Goal: Find specific page/section: Find specific page/section

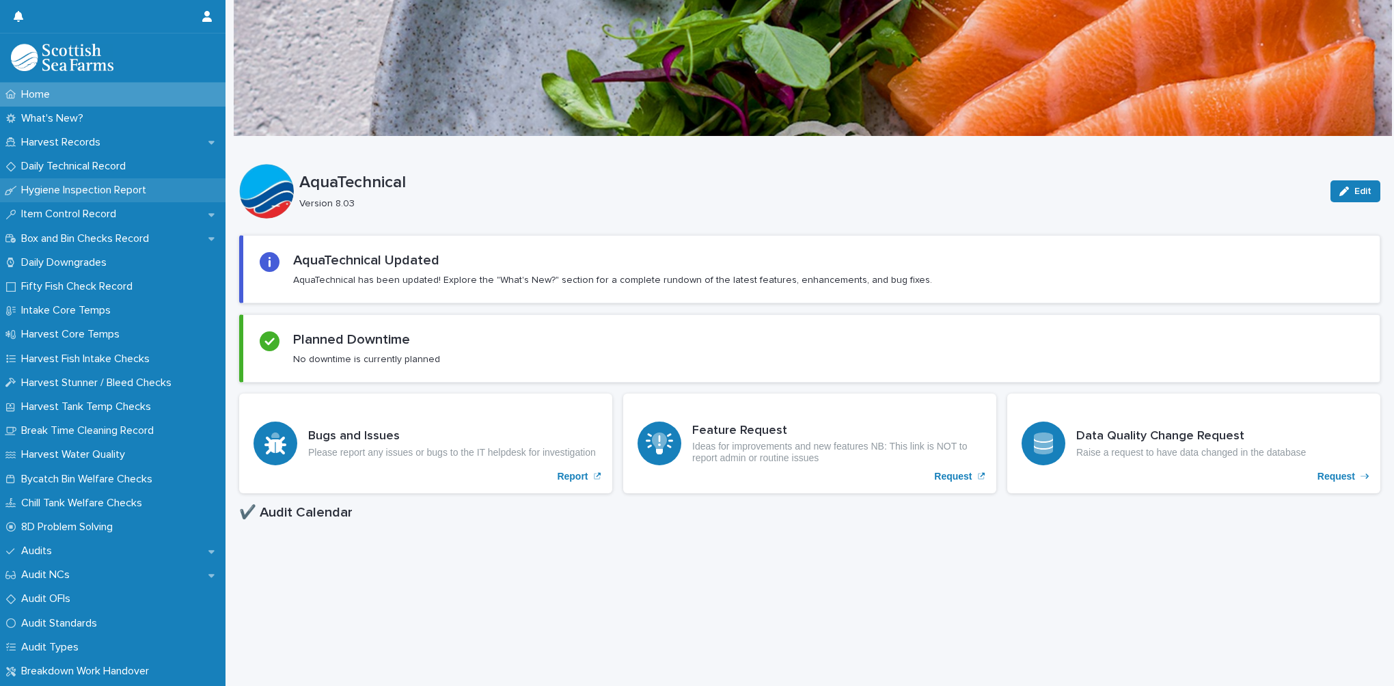
click at [76, 189] on p "Hygiene Inspection Report" at bounding box center [86, 190] width 141 height 13
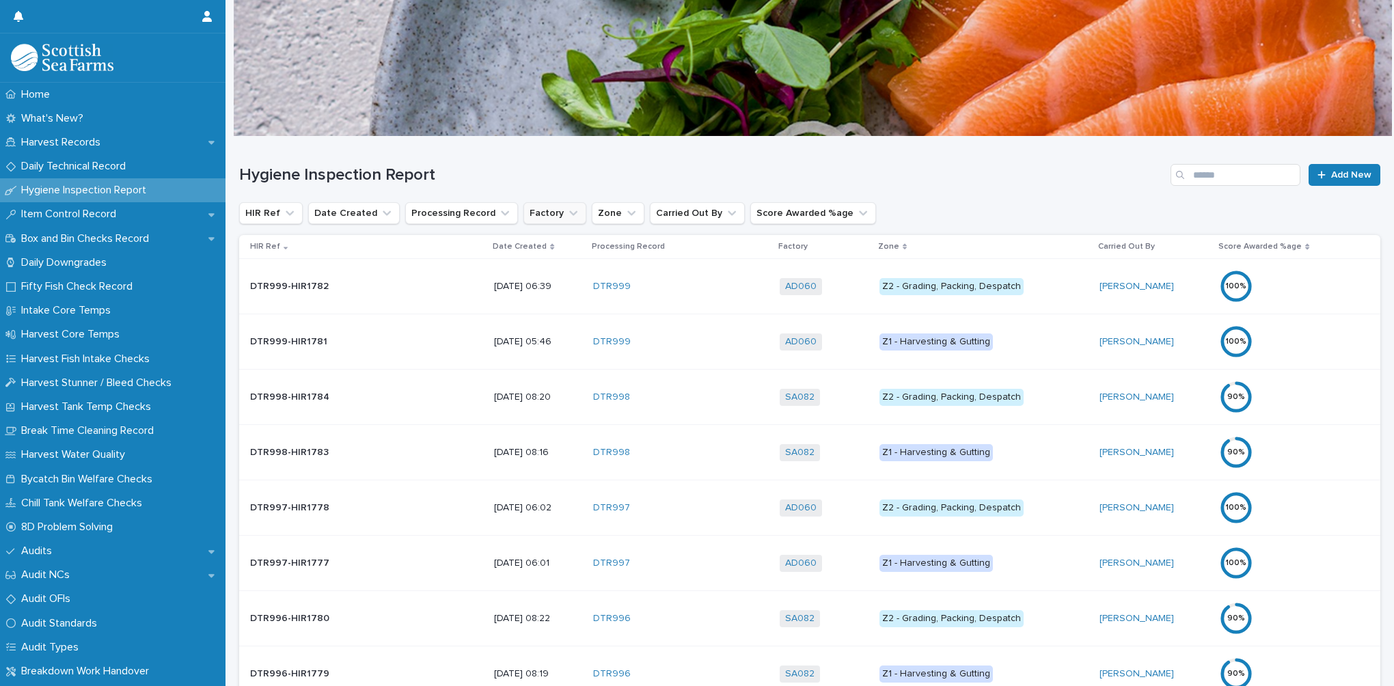
click at [537, 210] on button "Factory" at bounding box center [555, 213] width 63 height 22
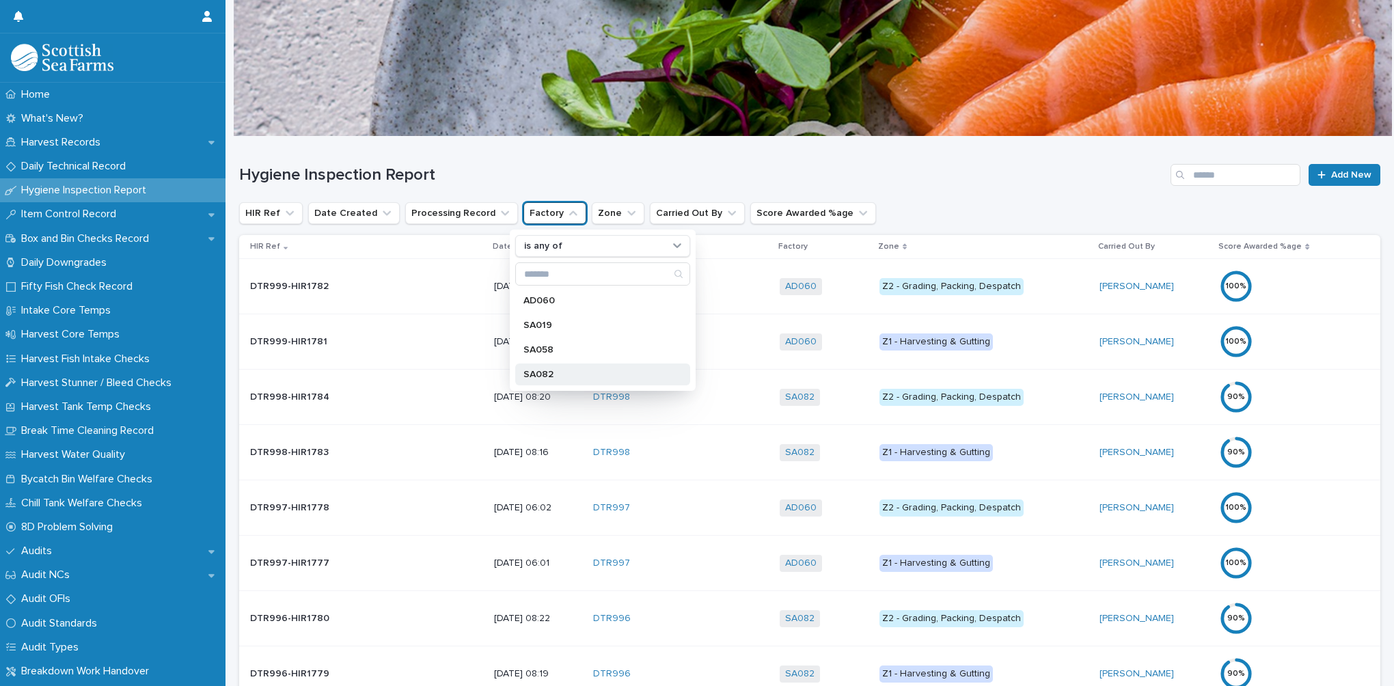
click at [560, 378] on p "SA082" at bounding box center [596, 375] width 145 height 10
click at [493, 247] on p "Date Created" at bounding box center [520, 246] width 54 height 15
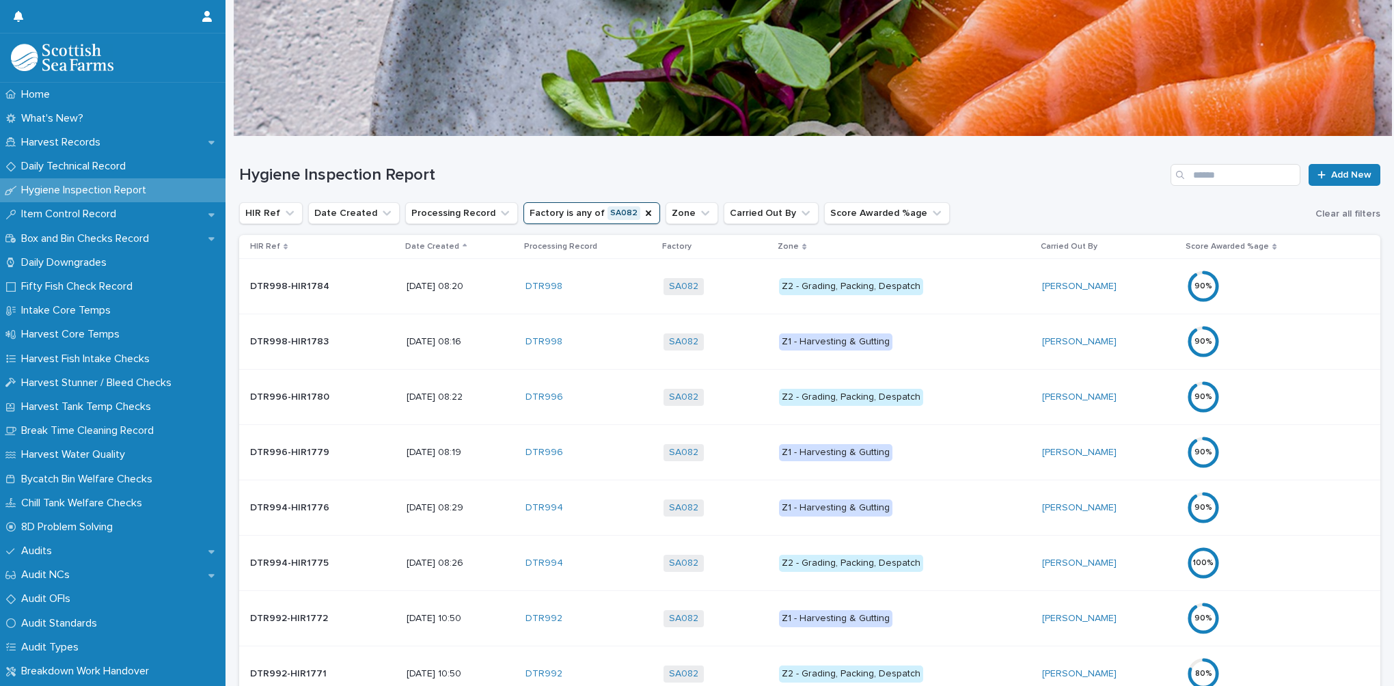
click at [412, 247] on p "Date Created" at bounding box center [432, 246] width 54 height 15
